Goal: Task Accomplishment & Management: Manage account settings

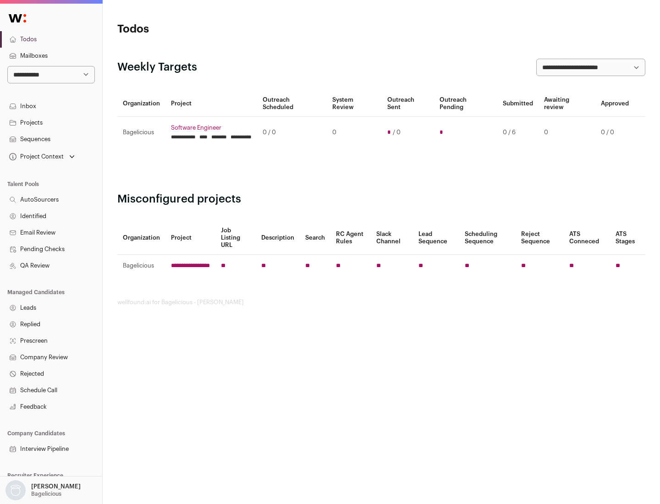
click at [51, 122] on link "Projects" at bounding box center [51, 123] width 102 height 17
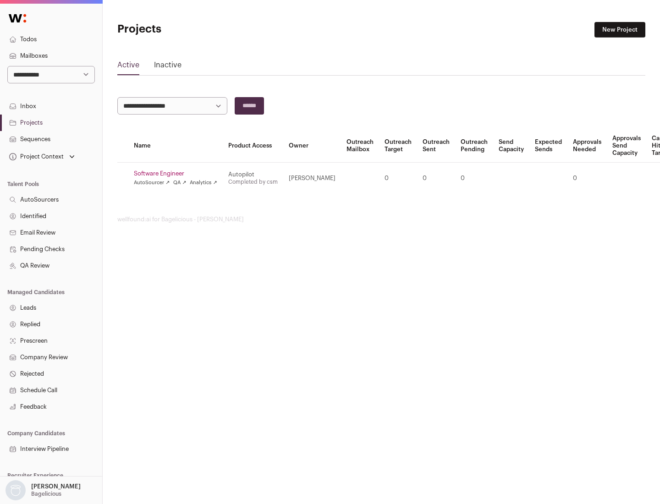
click at [178, 174] on link "Software Engineer" at bounding box center [175, 173] width 83 height 7
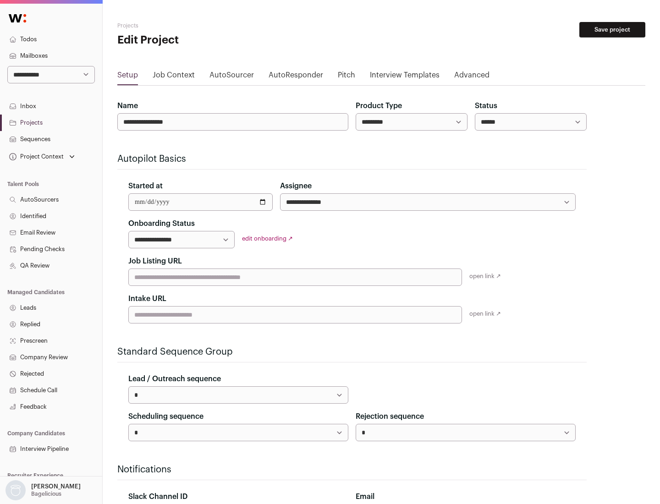
click at [612, 30] on button "Save project" at bounding box center [612, 30] width 66 height 16
